Goal: Check status

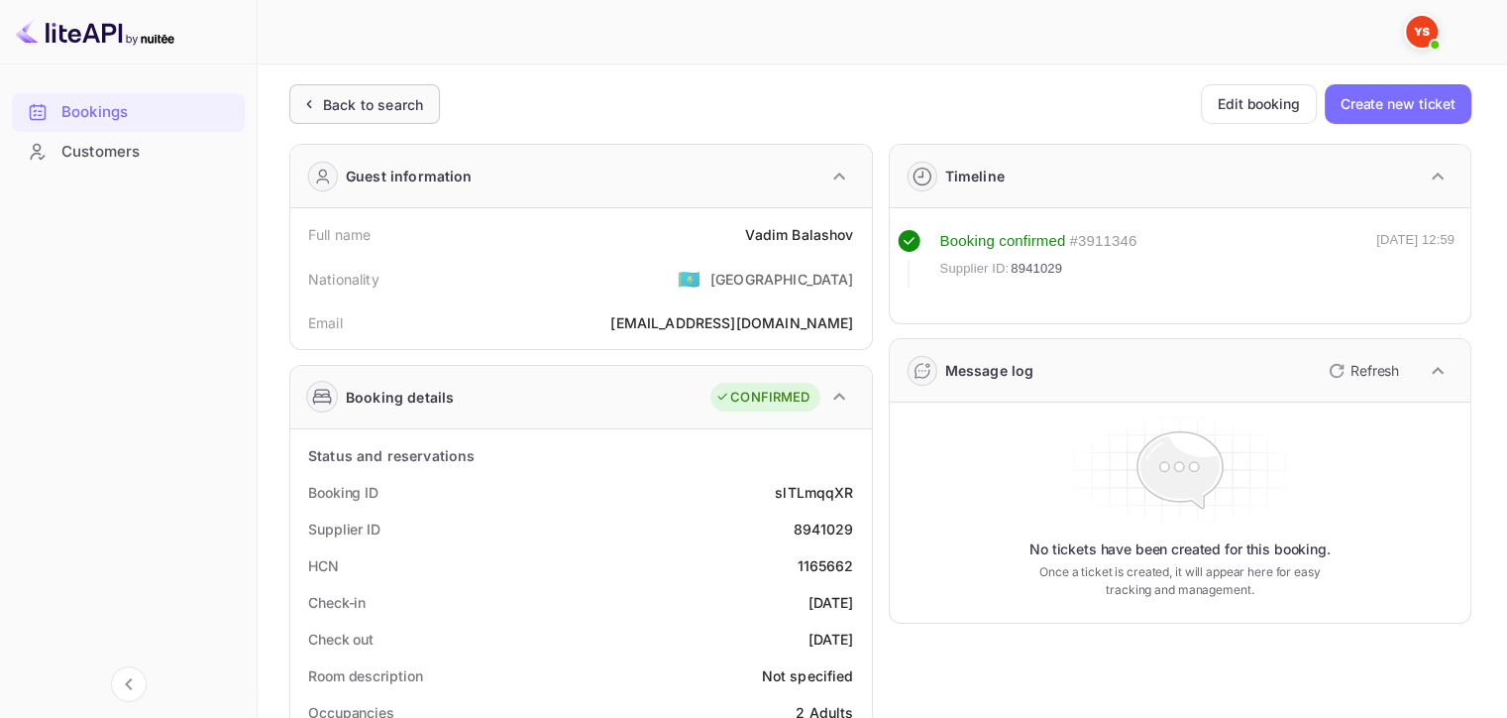
click at [350, 120] on div "Back to search" at bounding box center [364, 104] width 151 height 40
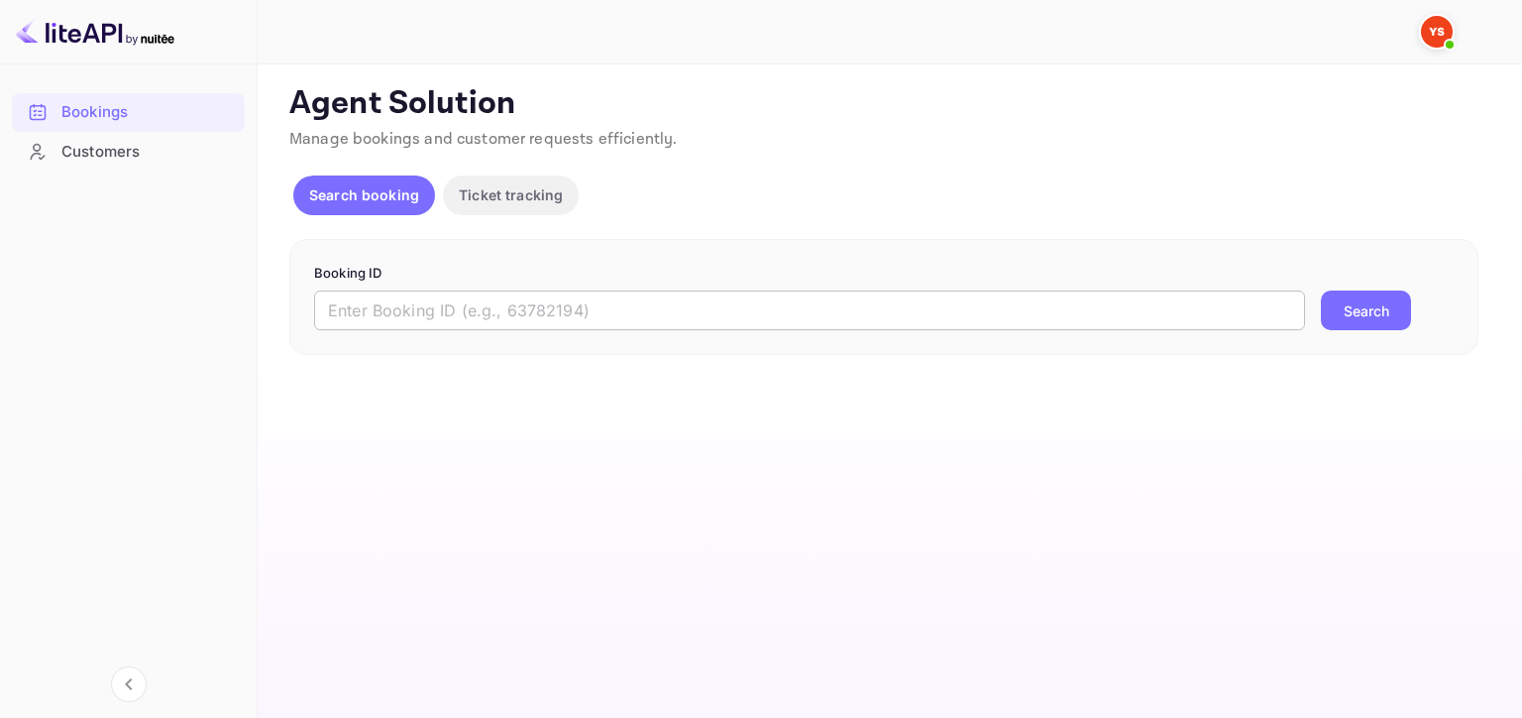
drag, startPoint x: 688, startPoint y: 322, endPoint x: 714, endPoint y: 321, distance: 25.8
click at [688, 322] on input "text" at bounding box center [809, 310] width 991 height 40
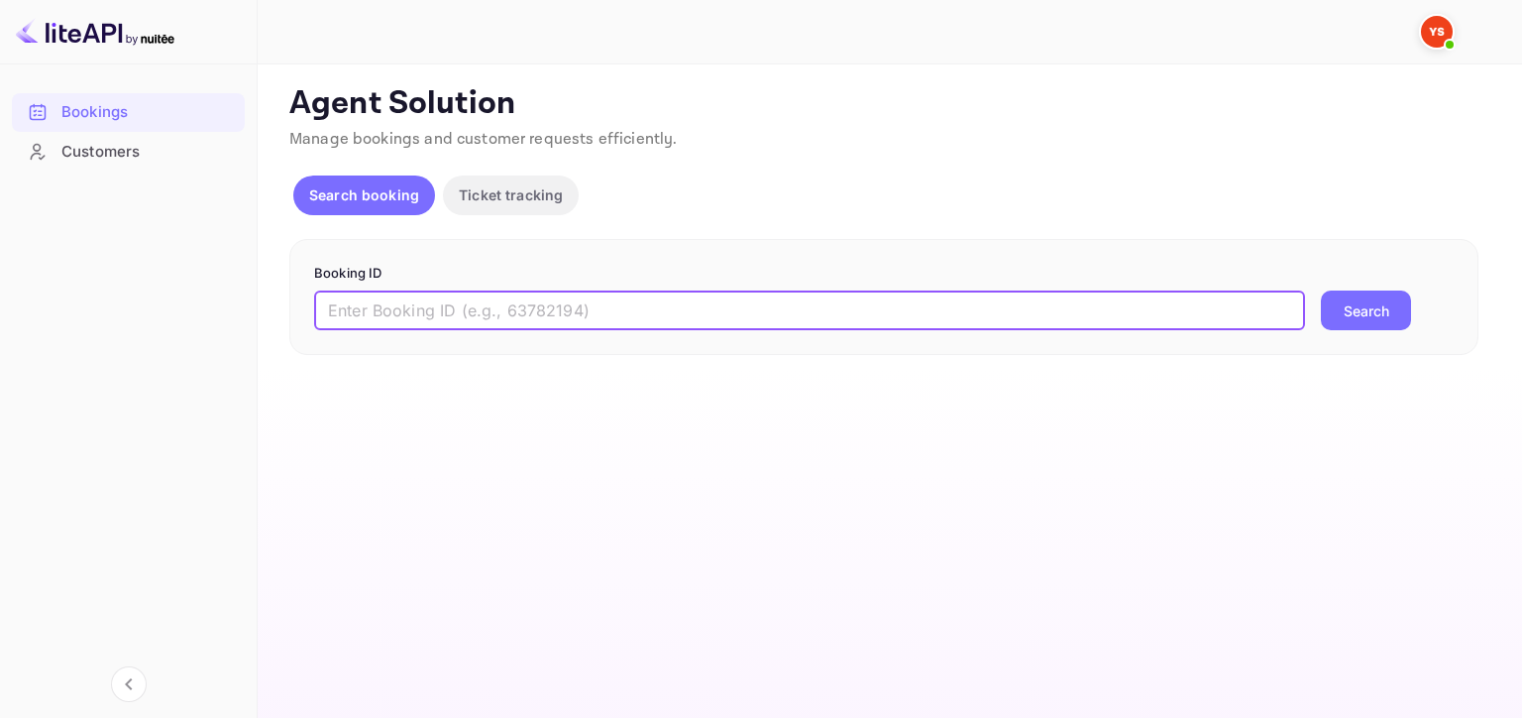
paste input "9456409"
type input "9456409"
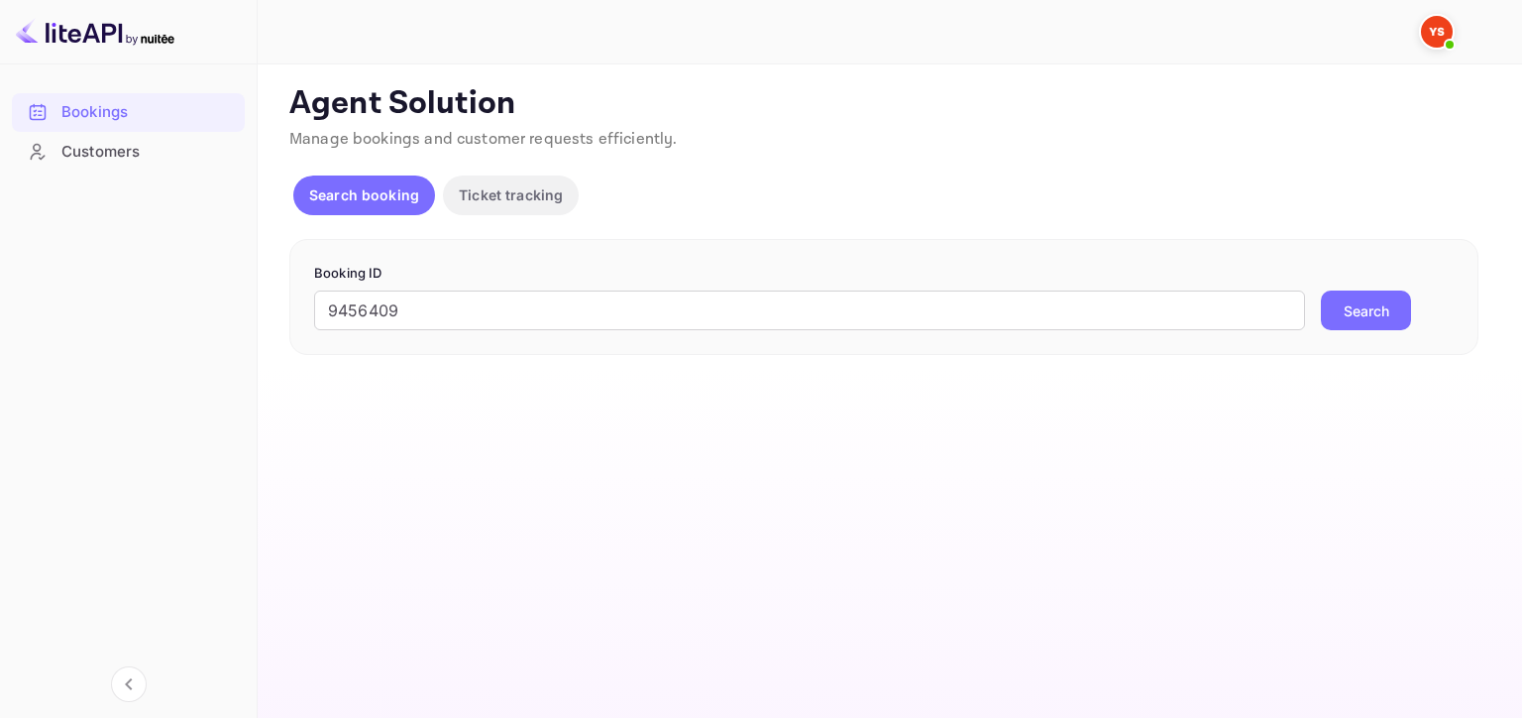
click at [1380, 311] on button "Search" at bounding box center [1366, 310] width 90 height 40
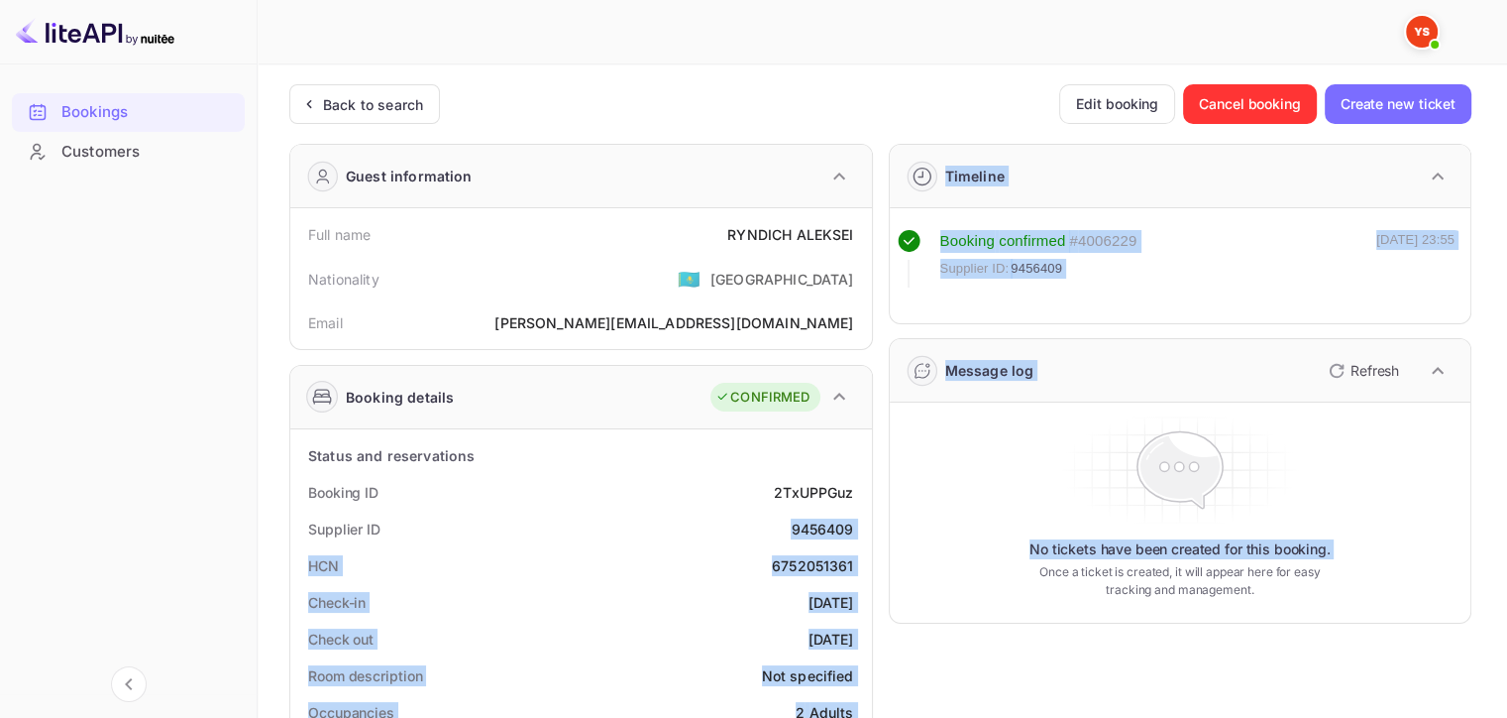
drag, startPoint x: 793, startPoint y: 530, endPoint x: 888, endPoint y: 525, distance: 95.3
click at [855, 523] on div "Supplier ID 9456409" at bounding box center [581, 528] width 566 height 37
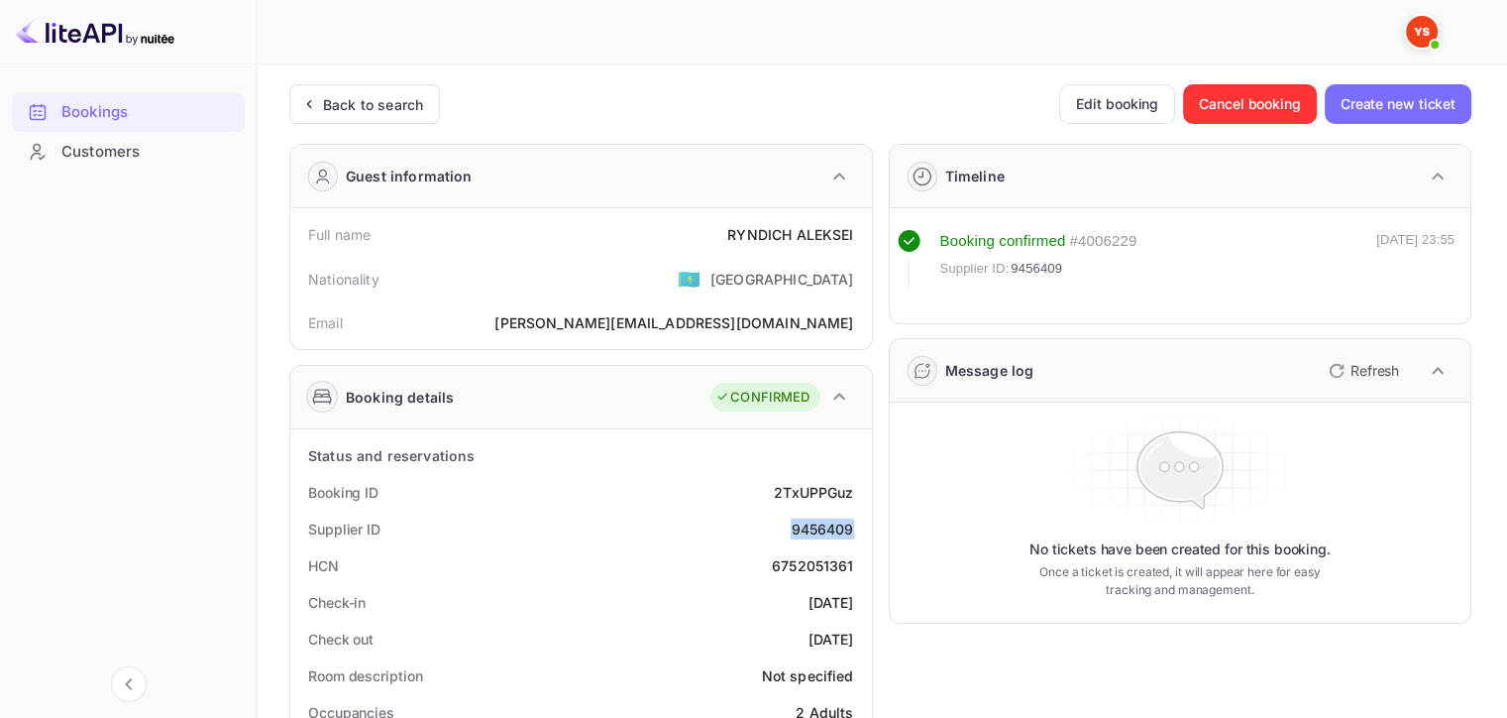
drag, startPoint x: 794, startPoint y: 531, endPoint x: 852, endPoint y: 530, distance: 58.5
click at [852, 530] on div "9456409" at bounding box center [822, 528] width 62 height 21
copy div "9456409"
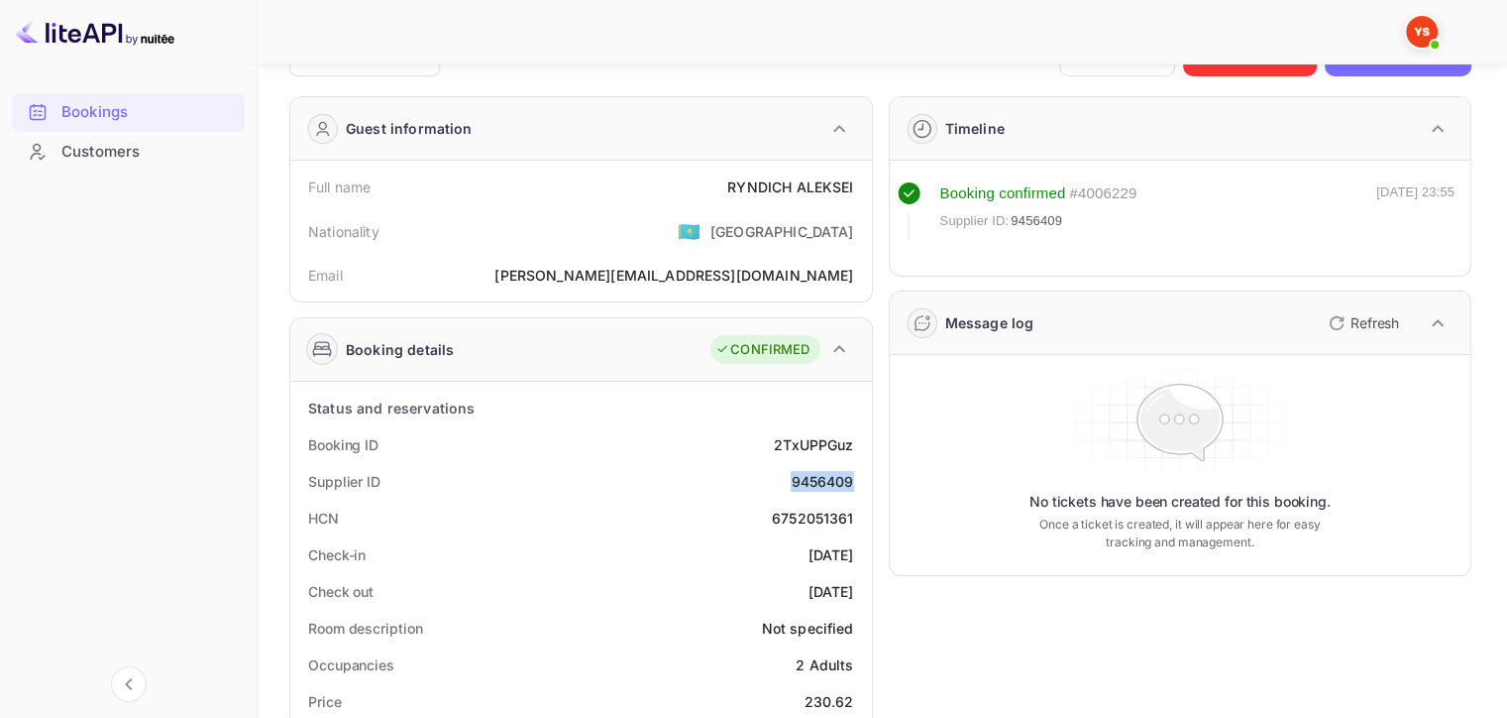
scroll to position [48, 0]
drag, startPoint x: 709, startPoint y: 180, endPoint x: 864, endPoint y: 191, distance: 156.0
click at [864, 191] on div "Full name [PERSON_NAME] Nationality 🇰🇿 [DEMOGRAPHIC_DATA] Email [PERSON_NAME][E…" at bounding box center [581, 231] width 582 height 141
copy div "RYNDICH ALEKSEI"
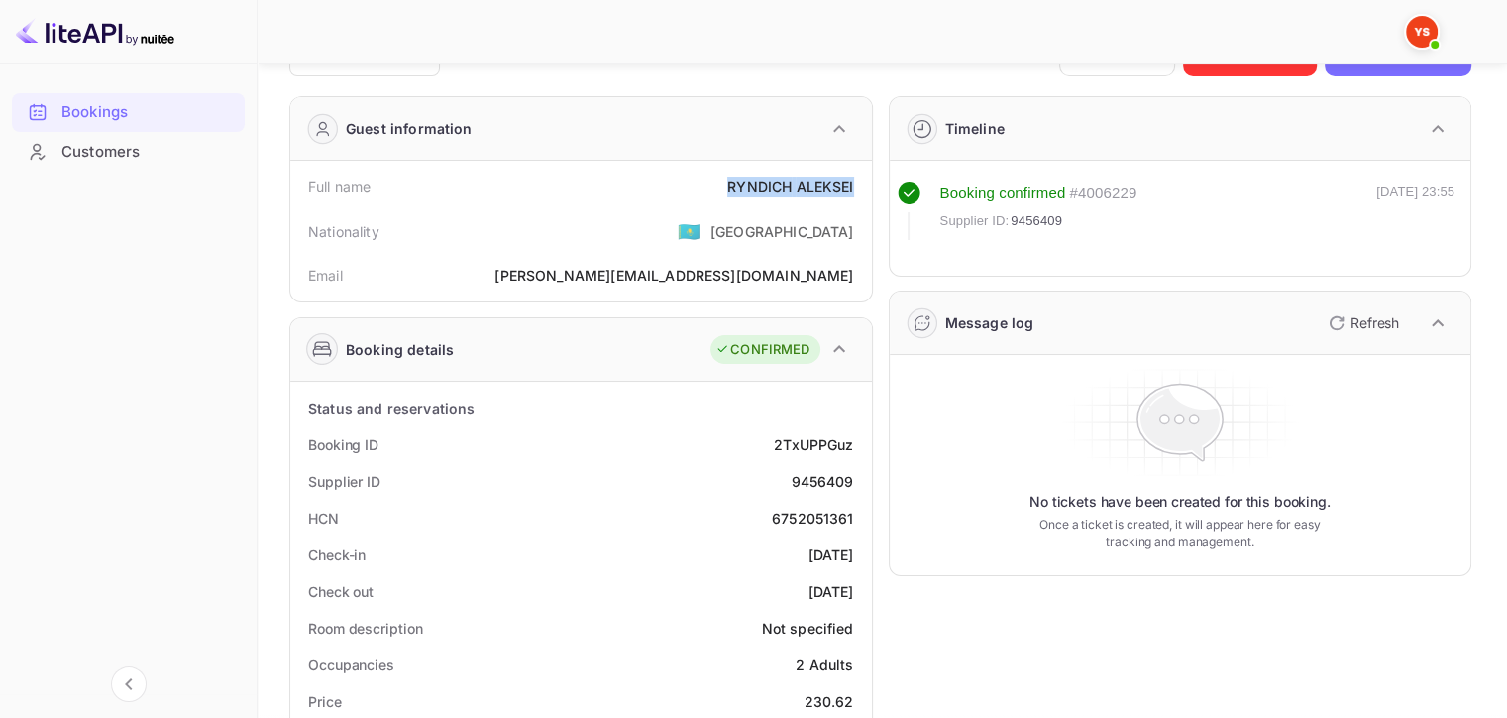
copy div "RYNDICH ALEKSEI"
drag, startPoint x: 791, startPoint y: 479, endPoint x: 864, endPoint y: 480, distance: 73.3
copy div "9456409"
drag, startPoint x: 728, startPoint y: 180, endPoint x: 860, endPoint y: 181, distance: 131.8
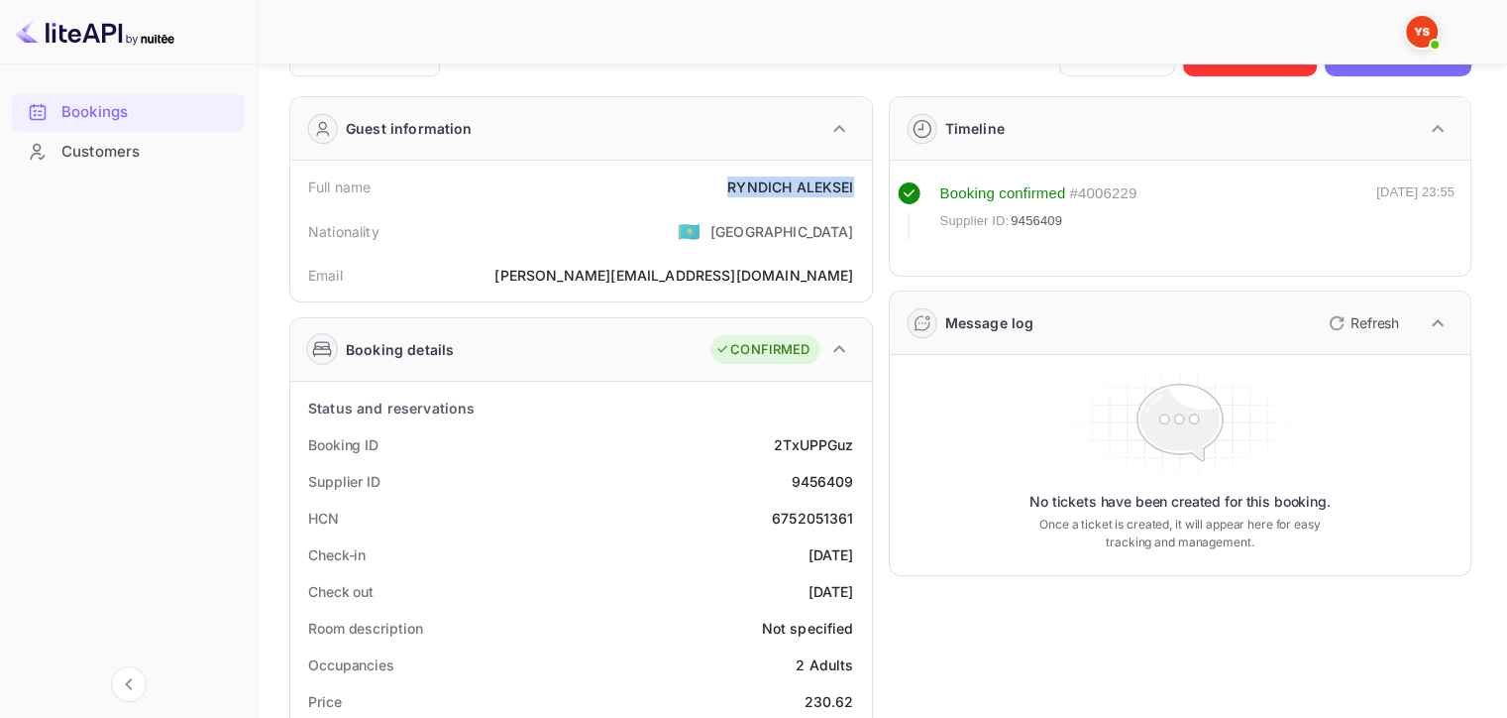
click at [860, 181] on div "Full name [PERSON_NAME]" at bounding box center [581, 186] width 566 height 37
copy div "RYNDICH ALEKSEI"
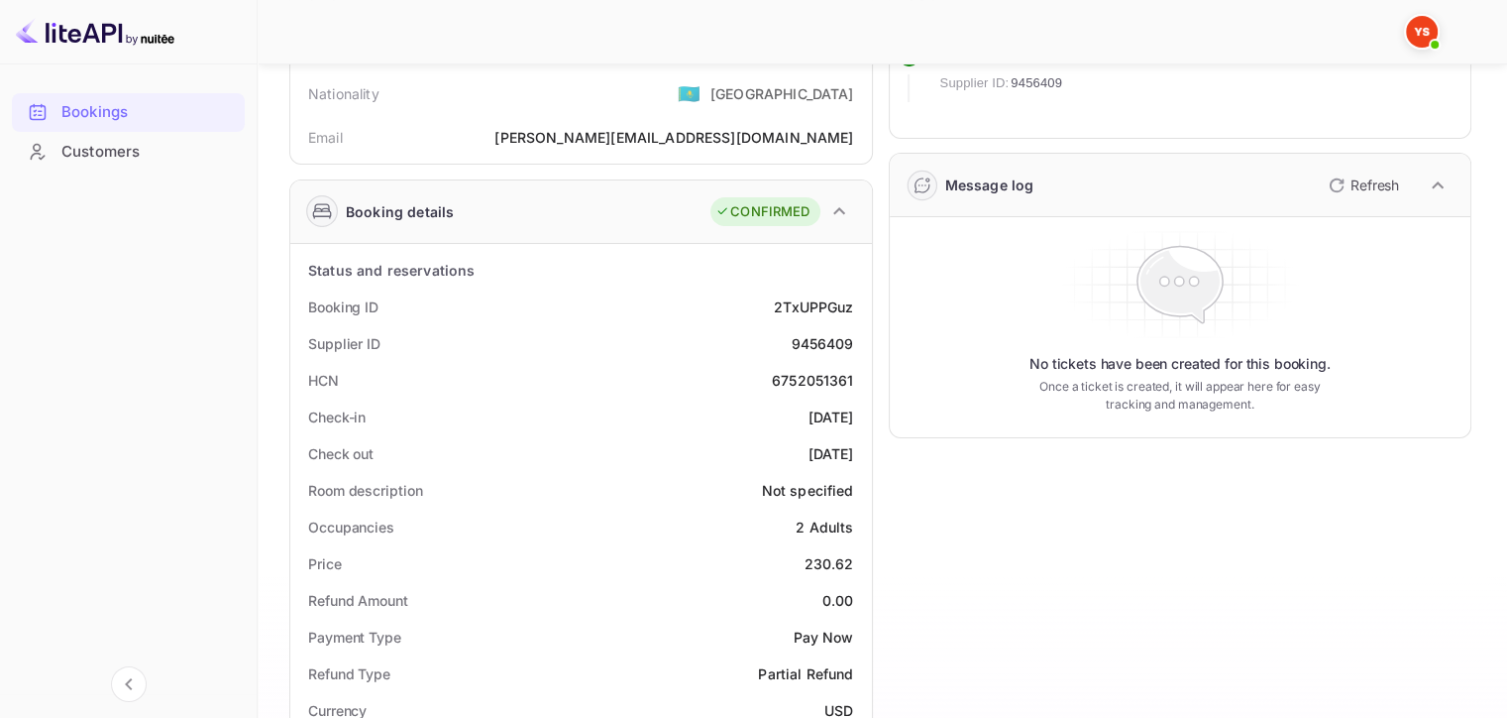
scroll to position [246, 0]
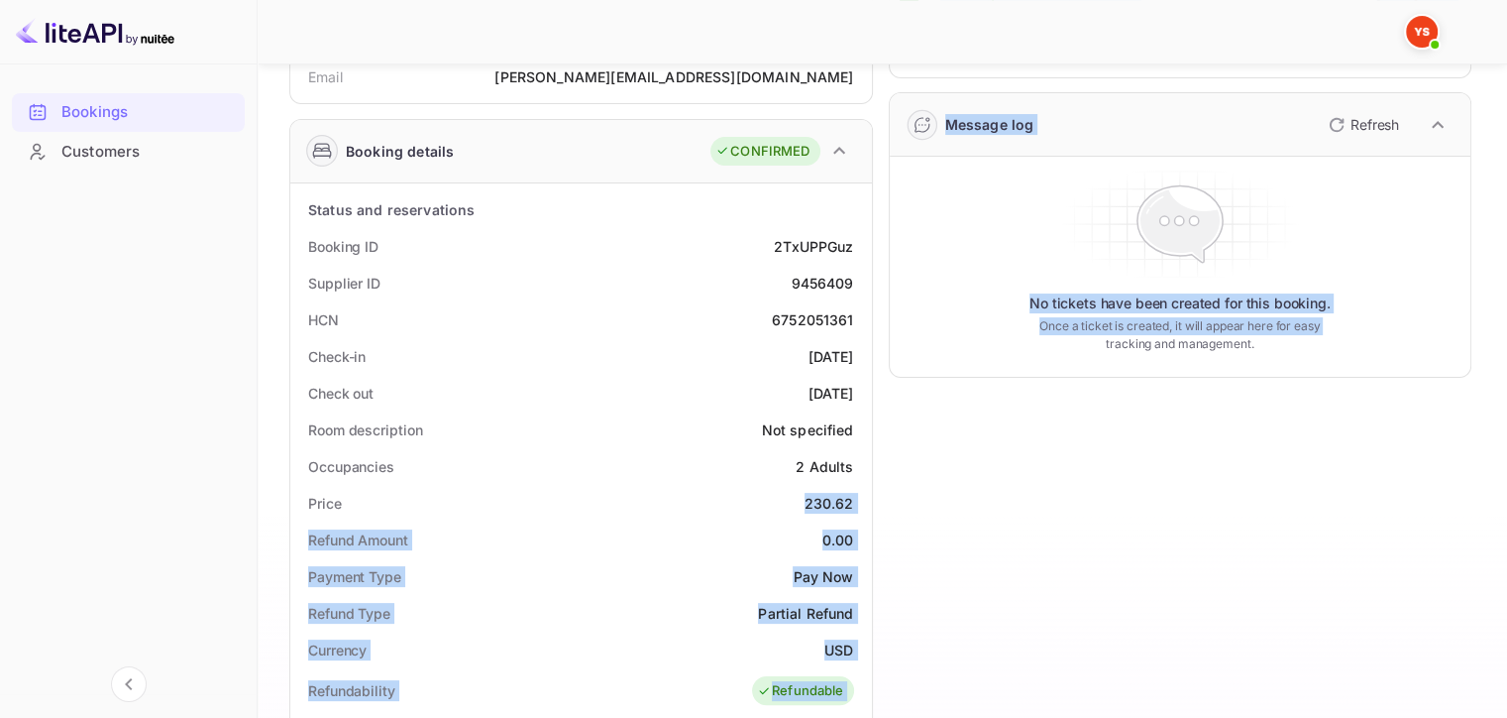
drag, startPoint x: 792, startPoint y: 504, endPoint x: 882, endPoint y: 503, distance: 90.2
click at [882, 503] on div "Guest information Full name RYNDICH ALEKSEI Nationality 🇰🇿 [DEMOGRAPHIC_DATA] E…" at bounding box center [873, 586] width 1198 height 1408
click at [841, 490] on div "Price 230.62" at bounding box center [581, 503] width 566 height 37
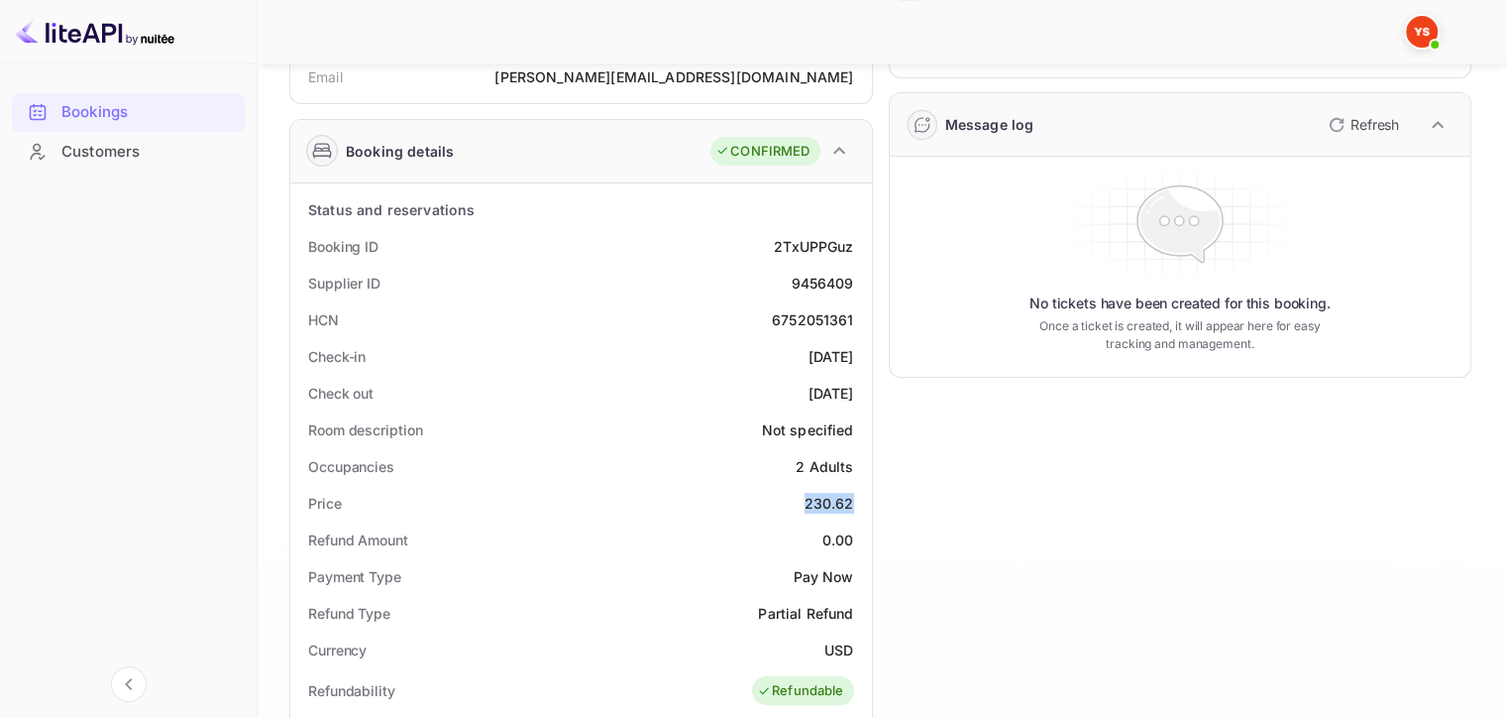
drag, startPoint x: 859, startPoint y: 500, endPoint x: 803, endPoint y: 499, distance: 56.5
click at [803, 499] on div "Price 230.62" at bounding box center [581, 503] width 566 height 37
copy div "230.62"
